Goal: Transaction & Acquisition: Purchase product/service

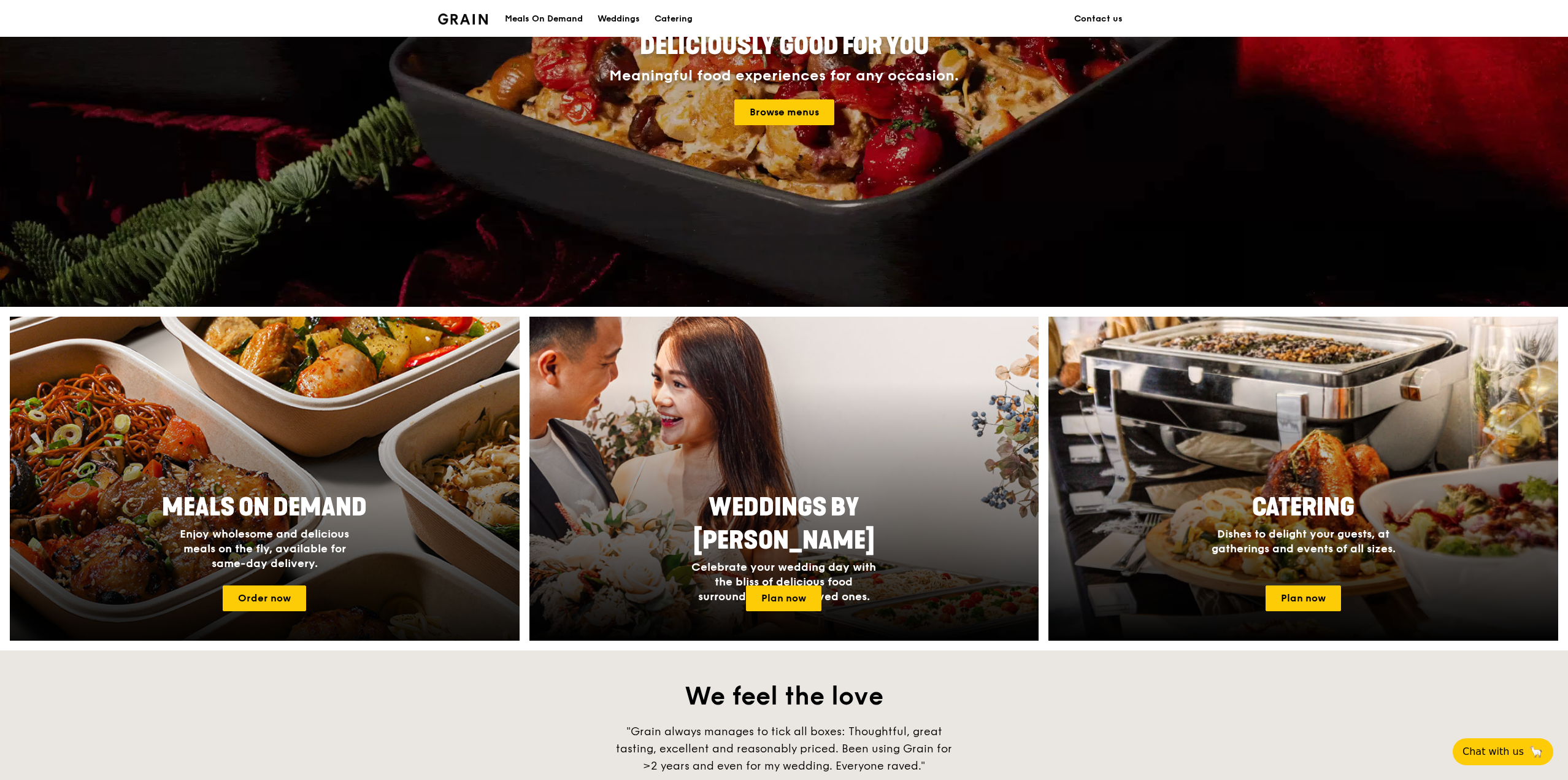
scroll to position [246, 0]
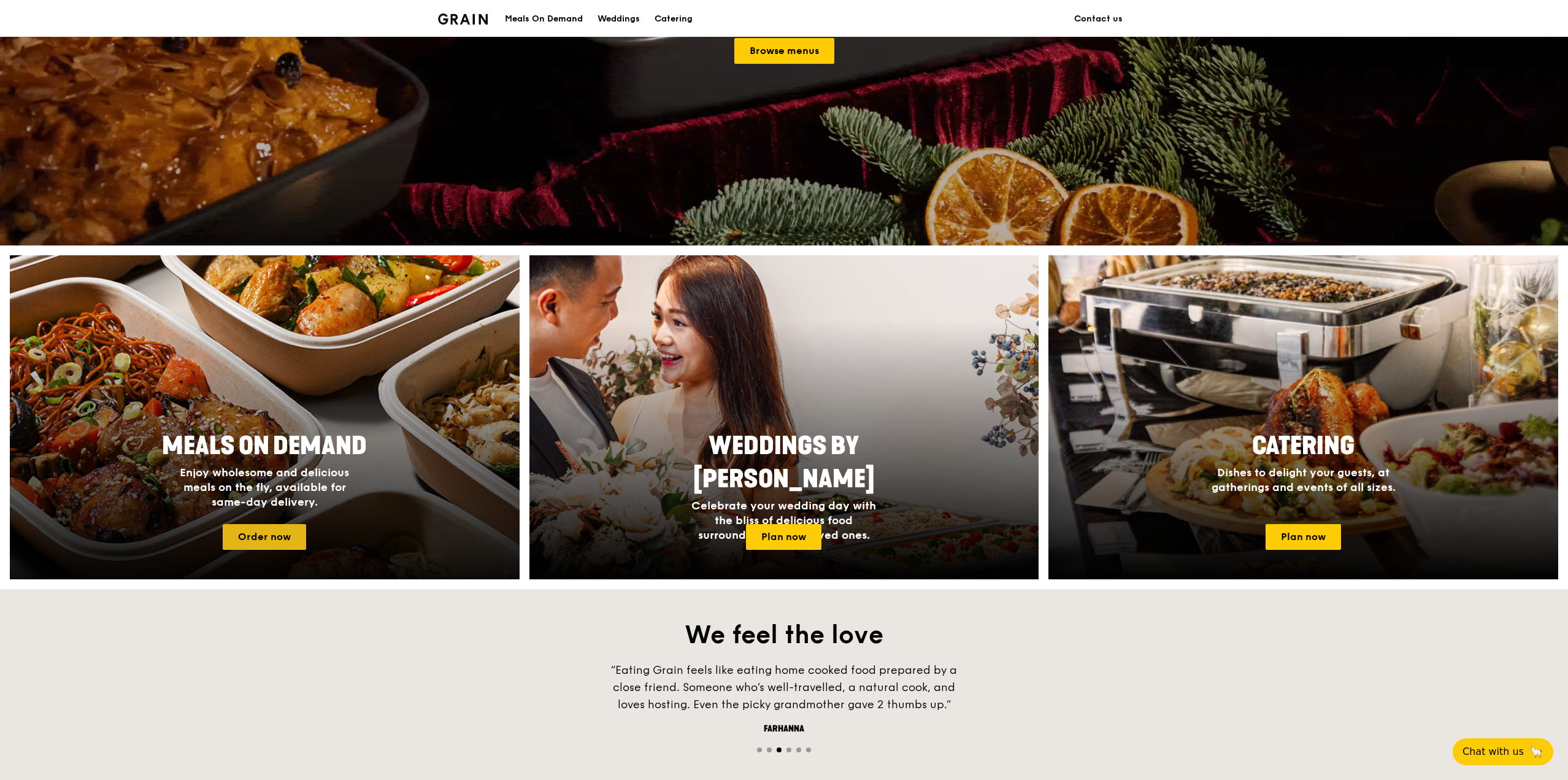
click at [274, 536] on link "Order now" at bounding box center [264, 537] width 83 height 26
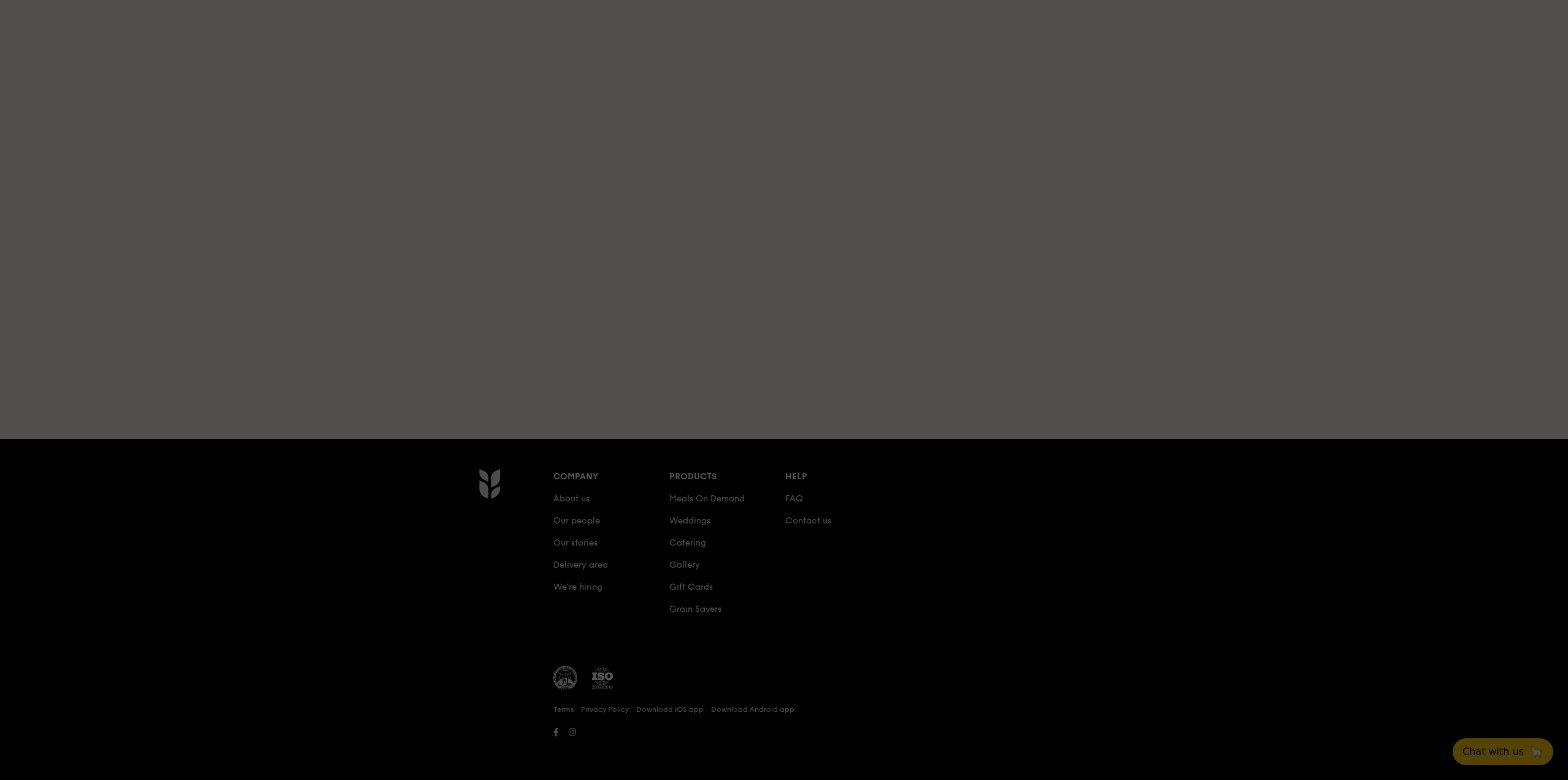
scroll to position [96, 0]
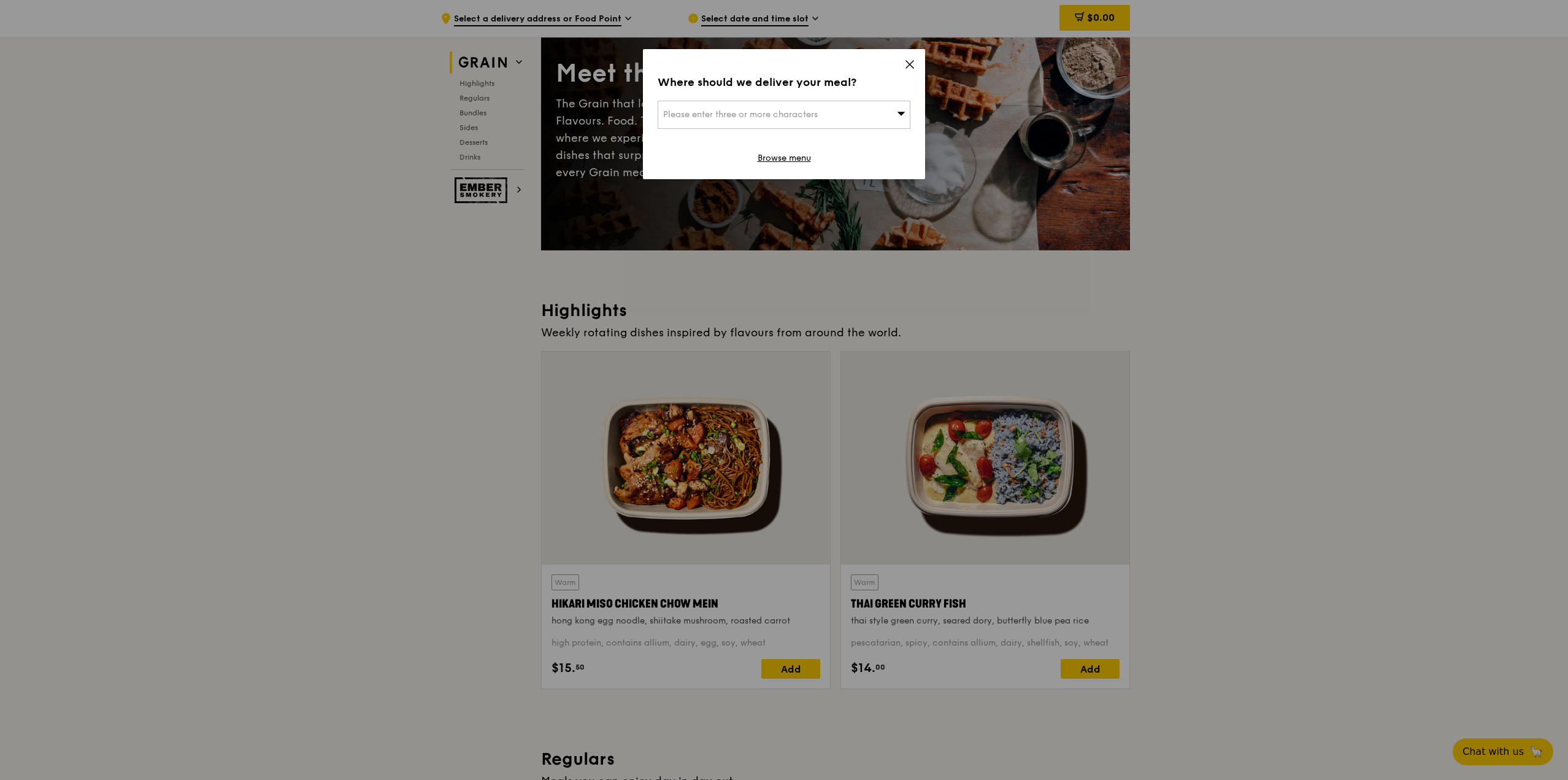
click at [911, 64] on icon at bounding box center [910, 64] width 11 height 11
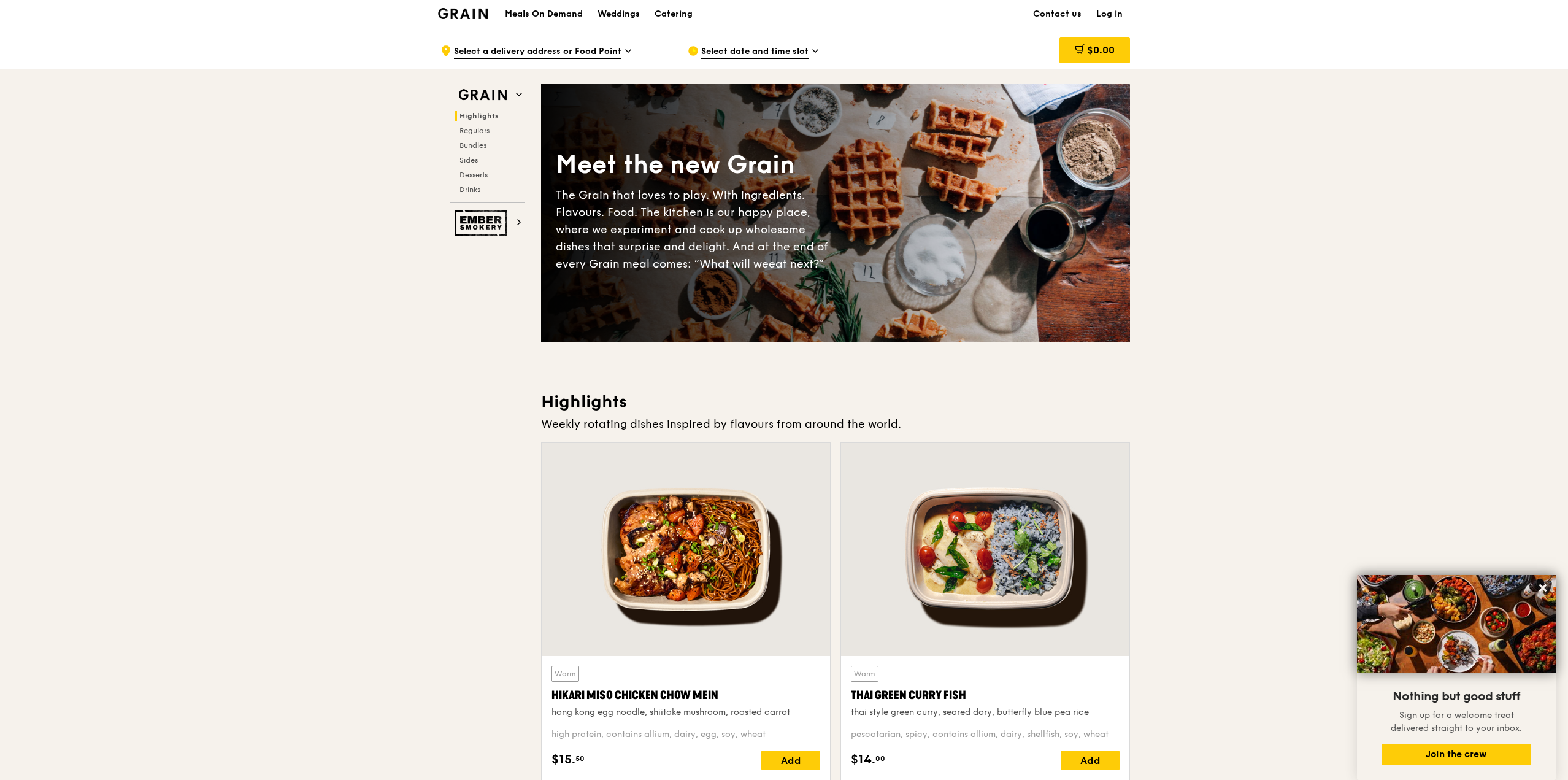
scroll to position [0, 0]
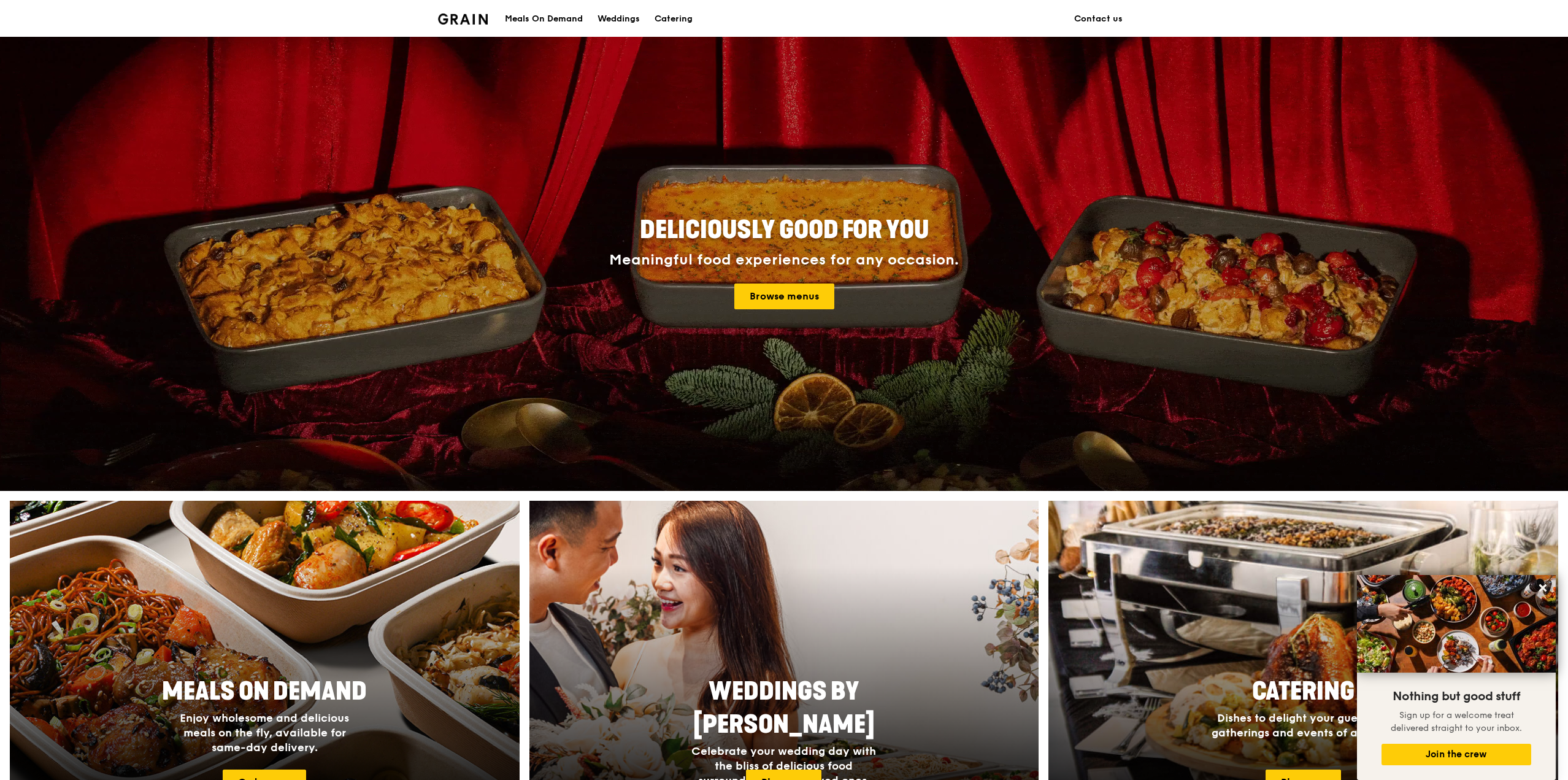
scroll to position [43, 0]
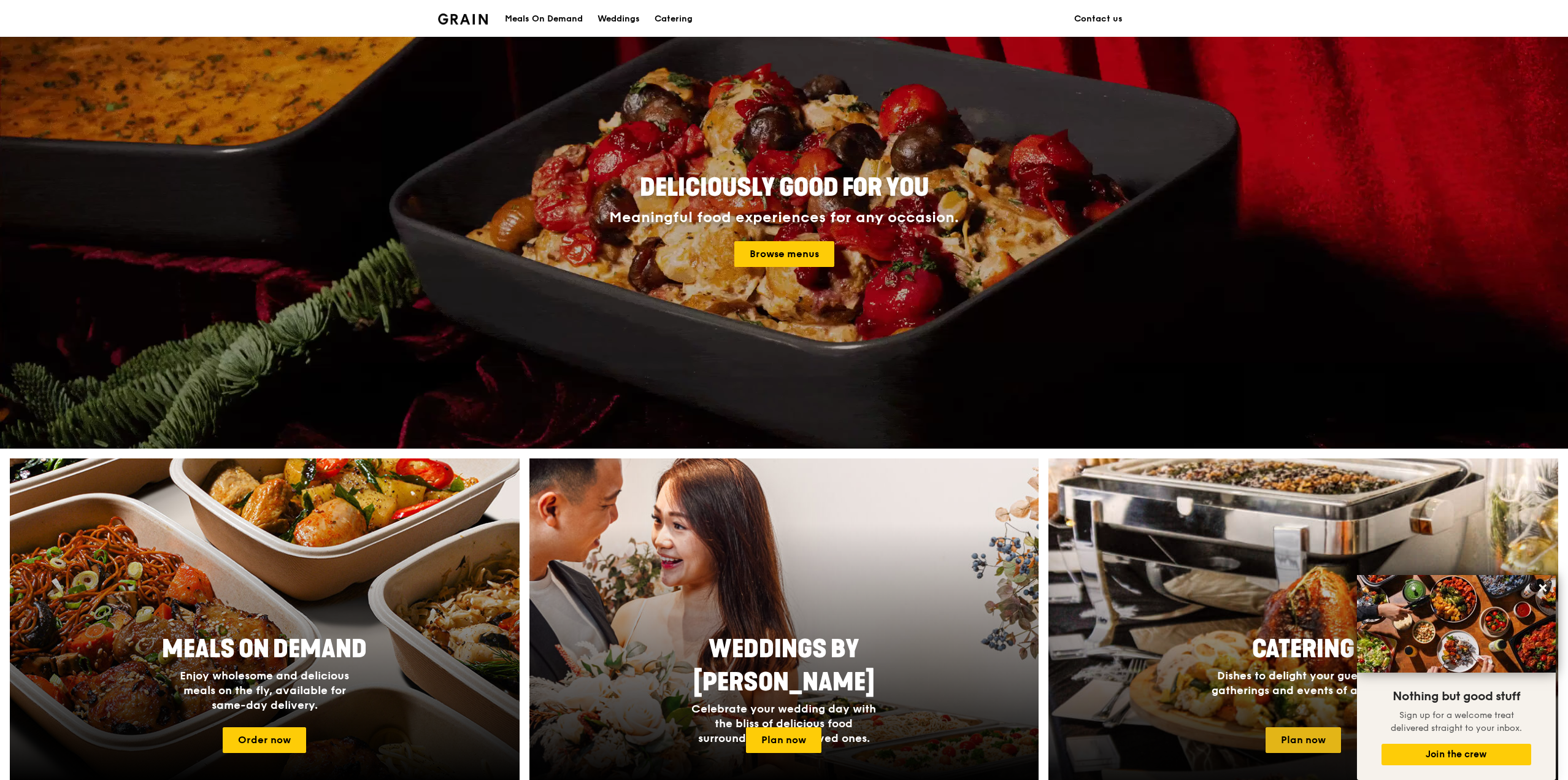
click at [1312, 731] on link "Plan now" at bounding box center [1303, 740] width 75 height 26
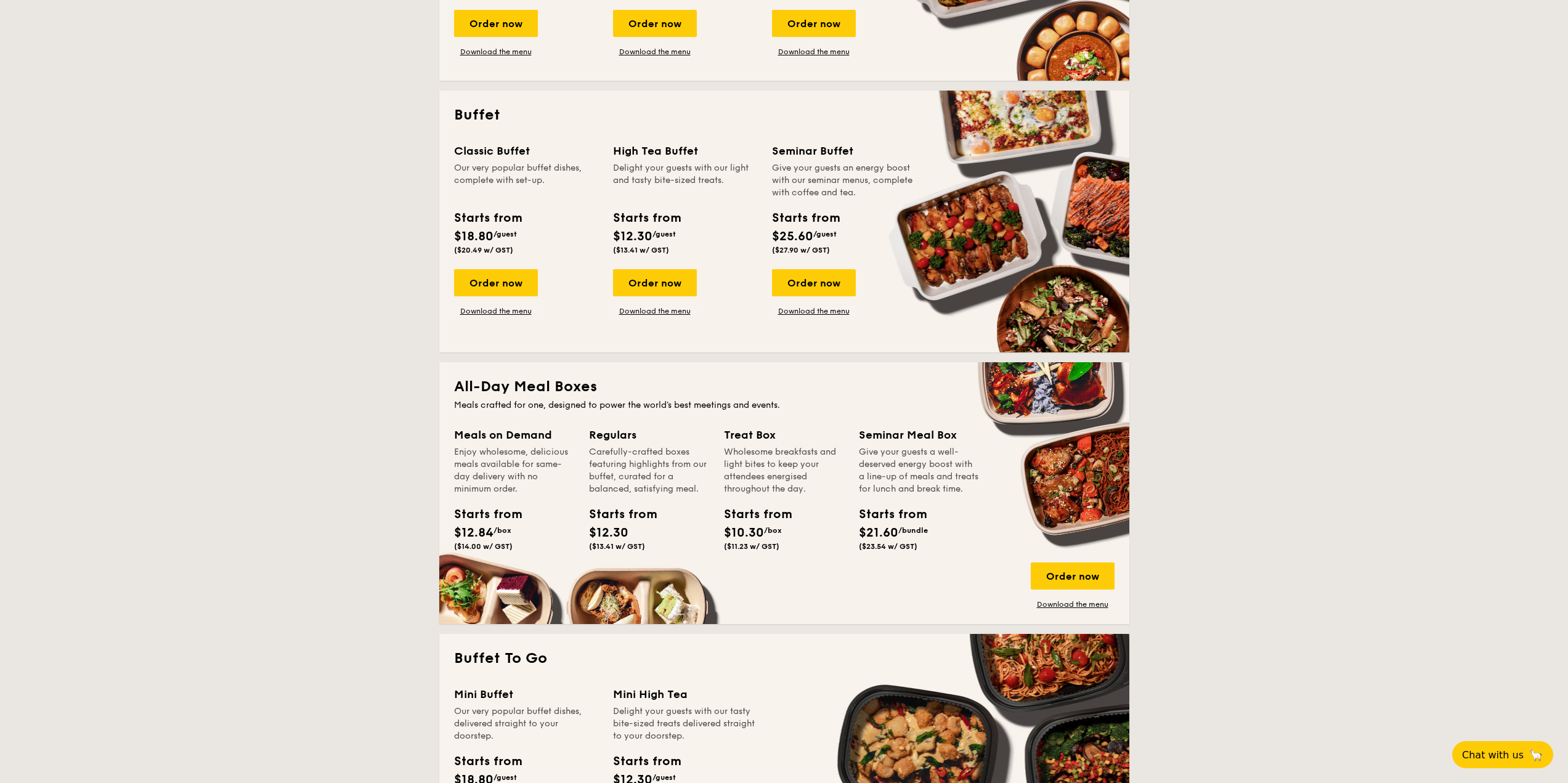
scroll to position [369, 0]
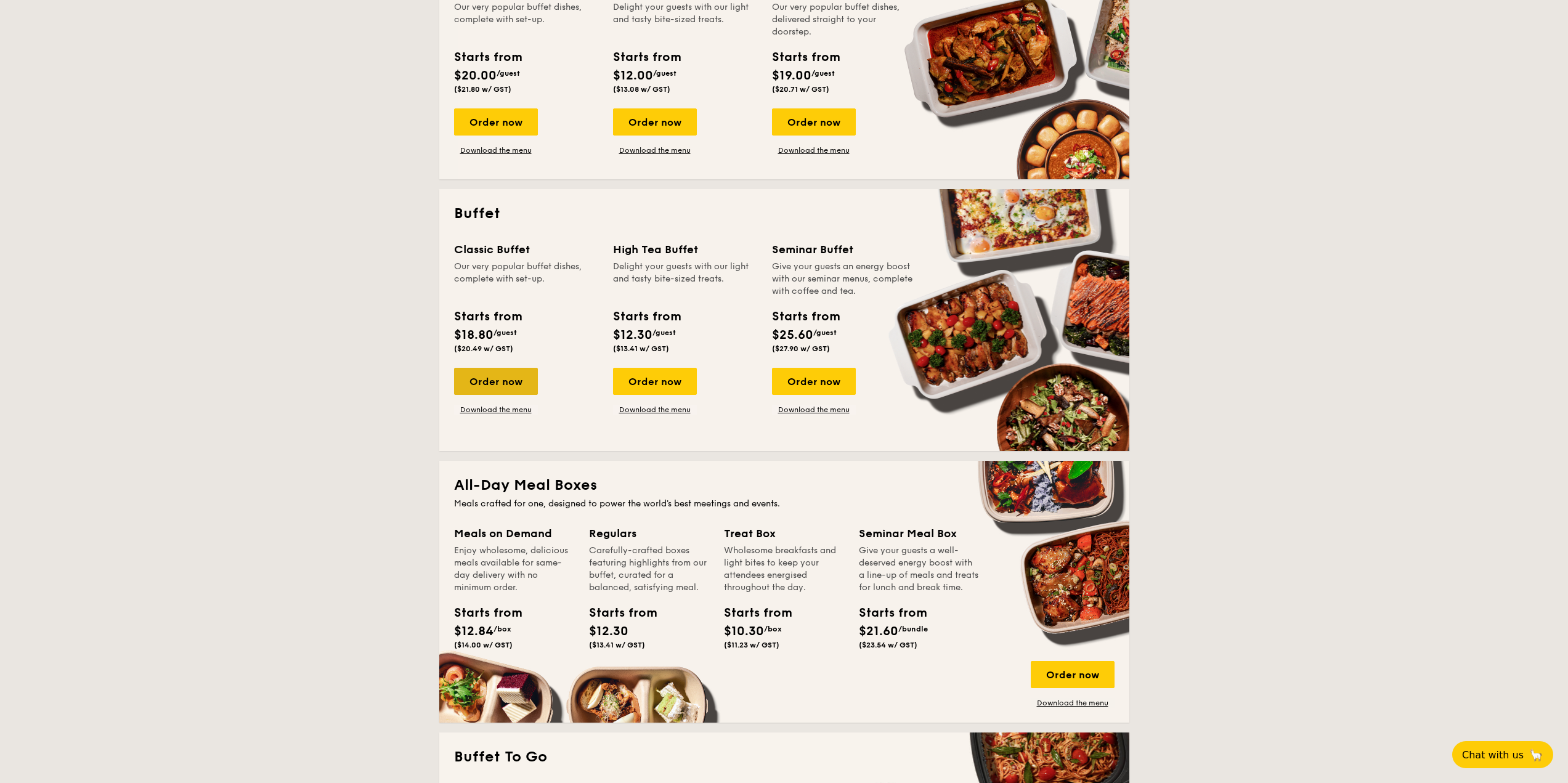
click at [517, 385] on div "Order now" at bounding box center [495, 381] width 84 height 27
